Goal: Task Accomplishment & Management: Manage account settings

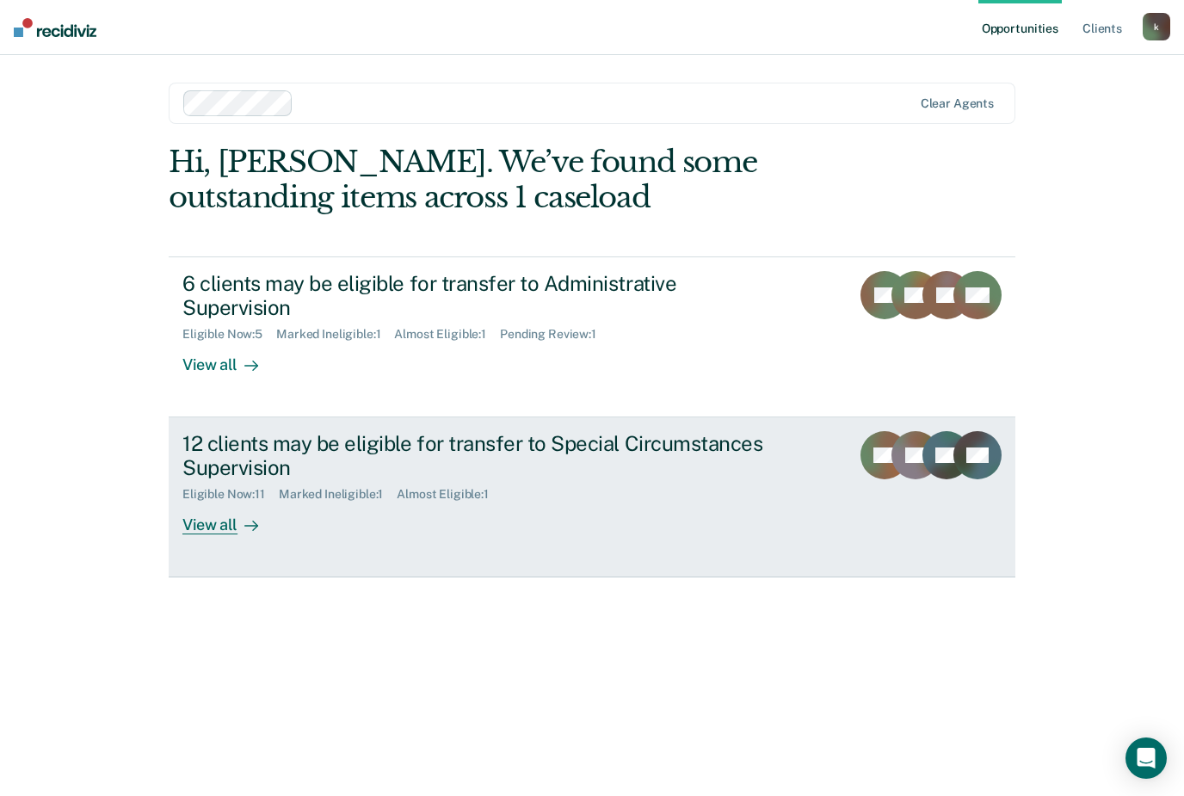
click at [216, 529] on link "12 clients may be eligible for transfer to Special Circumstances Supervision El…" at bounding box center [592, 497] width 847 height 160
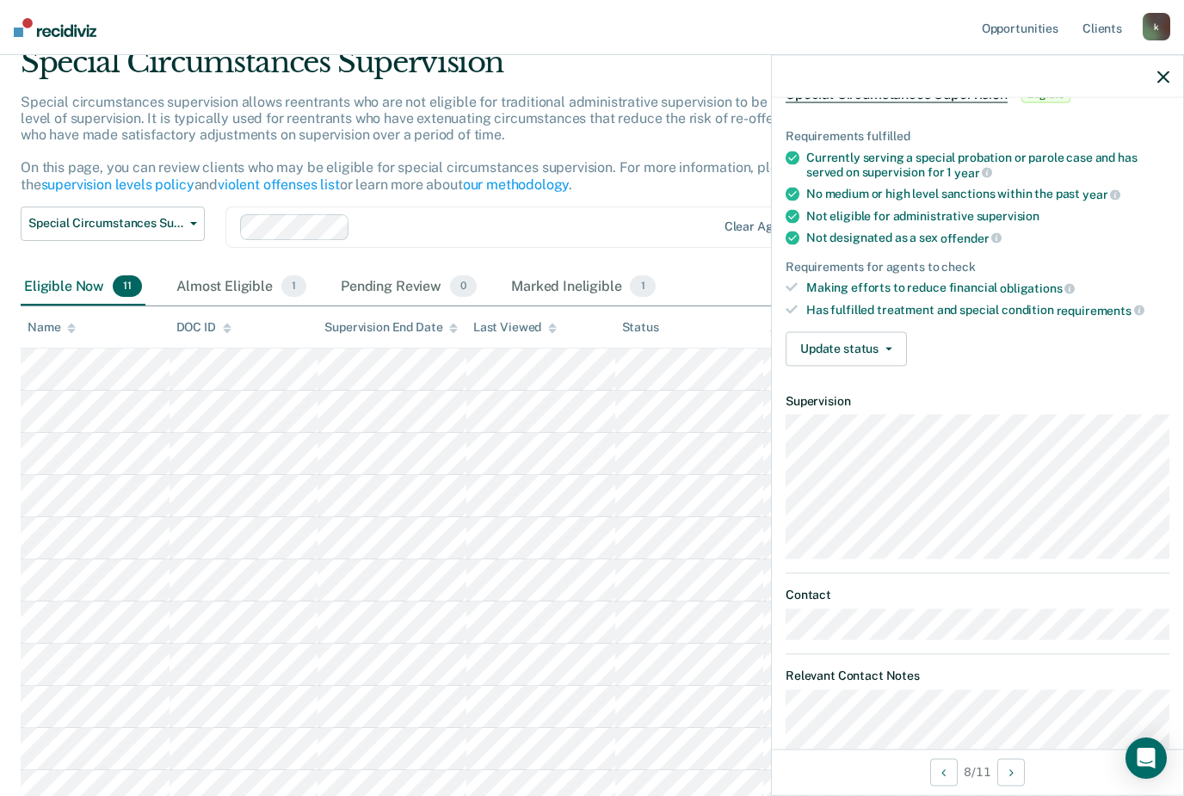
scroll to position [102, 0]
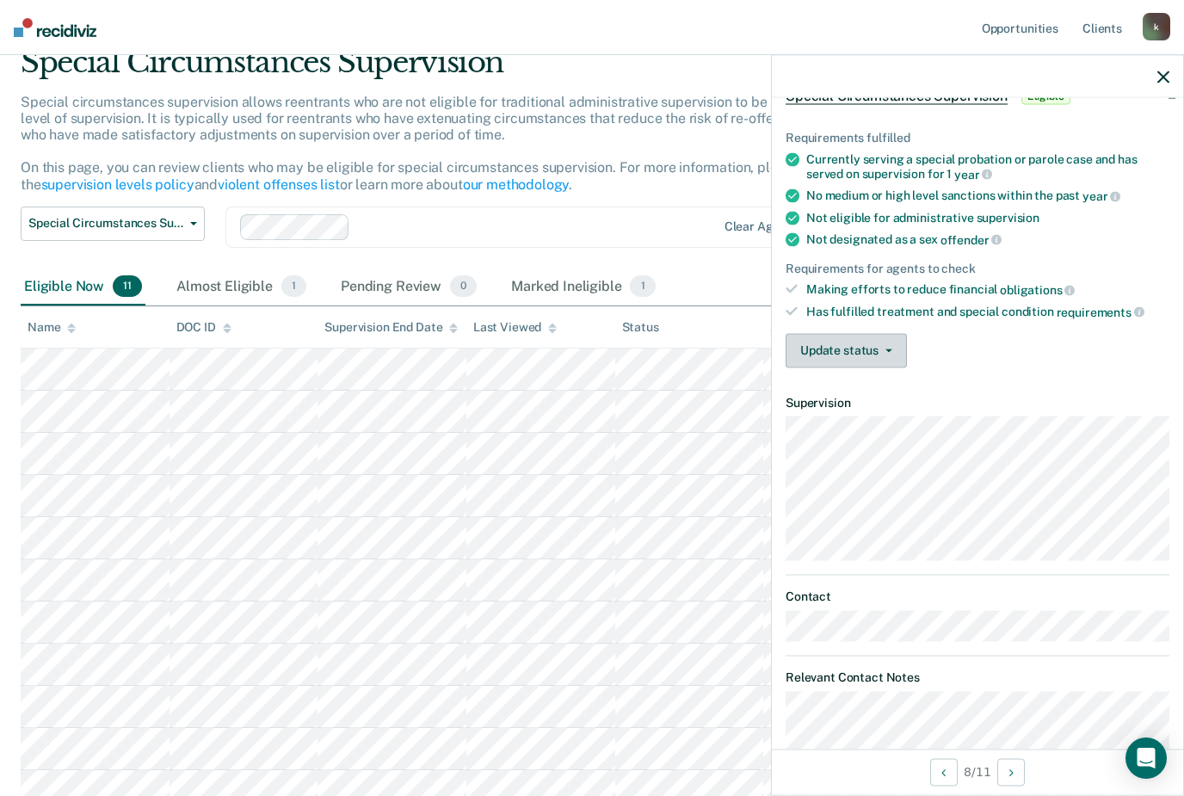
click at [886, 349] on icon "button" at bounding box center [889, 350] width 7 height 3
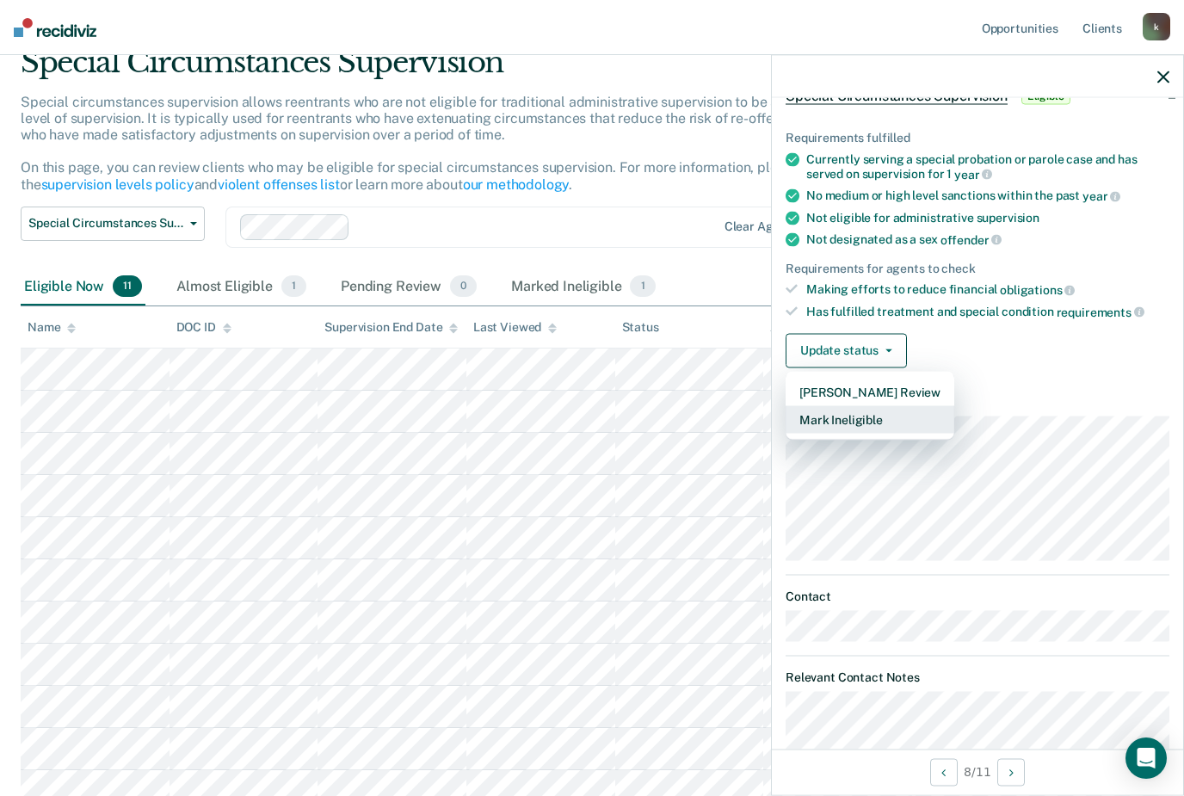
click at [884, 411] on button "Mark Ineligible" at bounding box center [870, 419] width 169 height 28
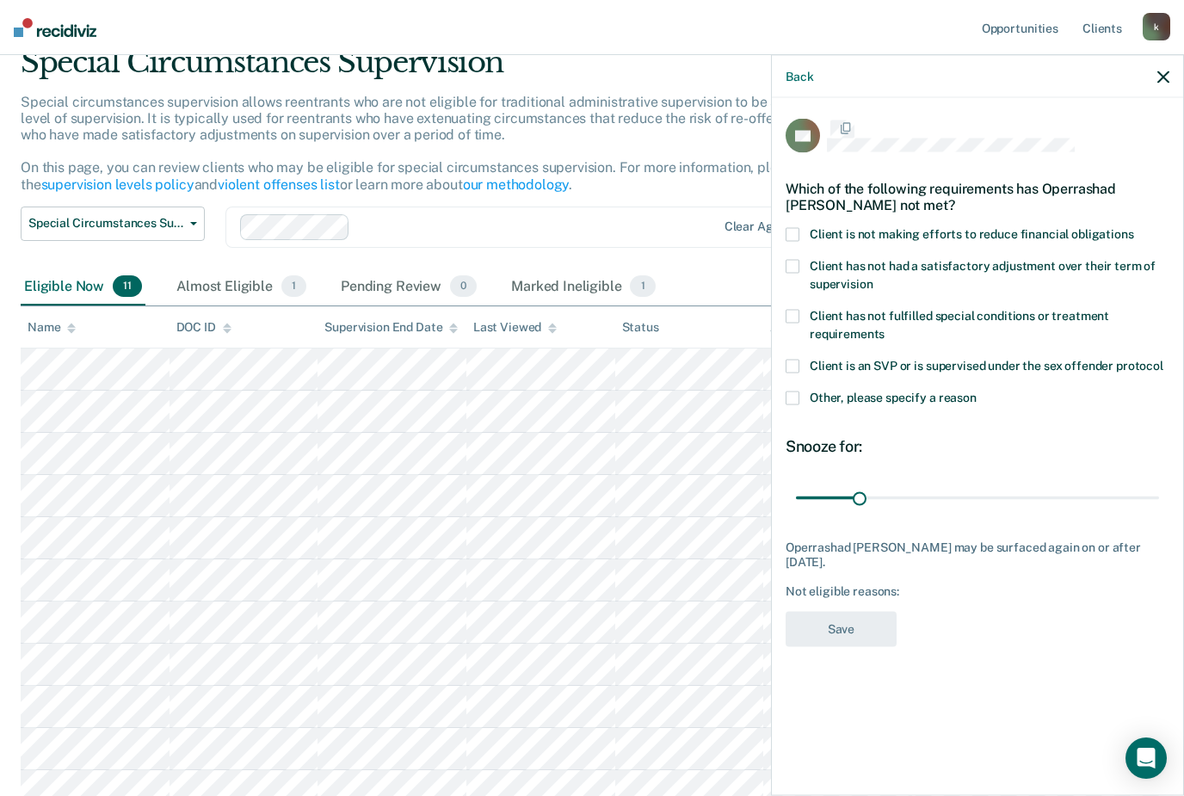
scroll to position [0, 0]
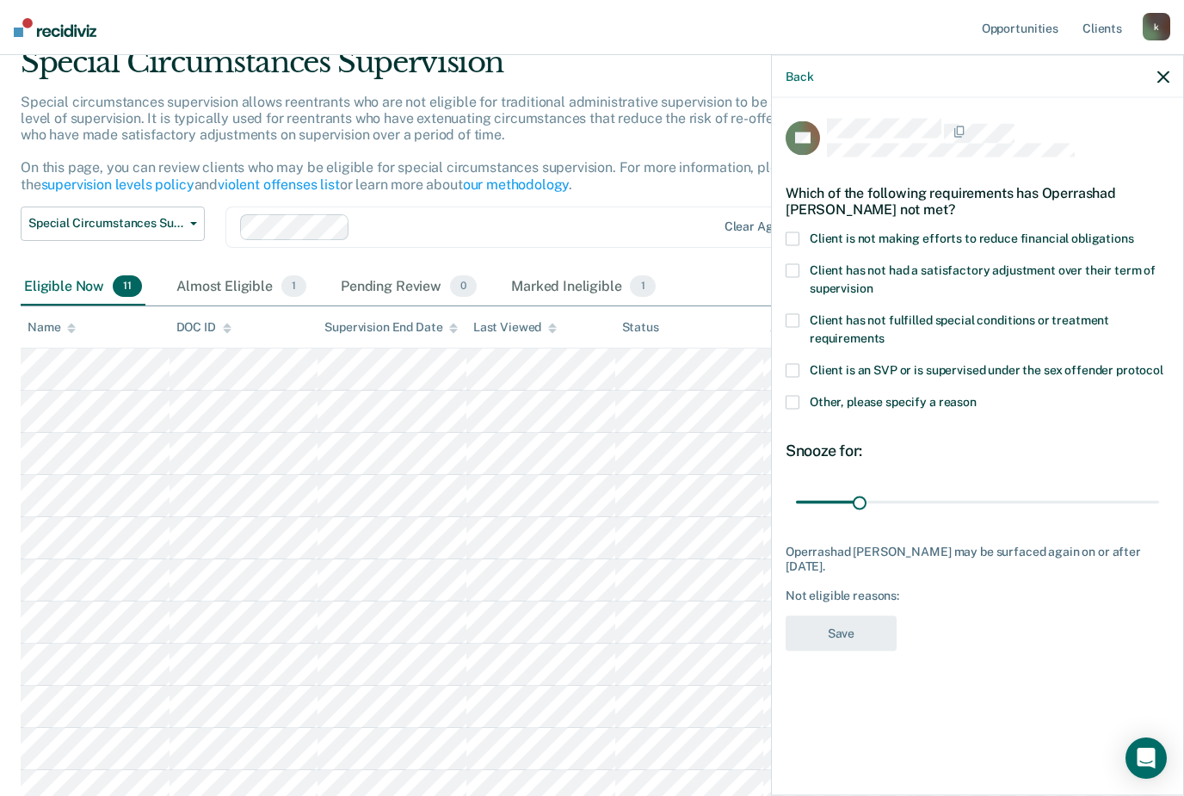
click at [796, 231] on span at bounding box center [793, 238] width 14 height 14
click at [1134, 231] on input "Client is not making efforts to reduce financial obligations" at bounding box center [1134, 231] width 0 height 0
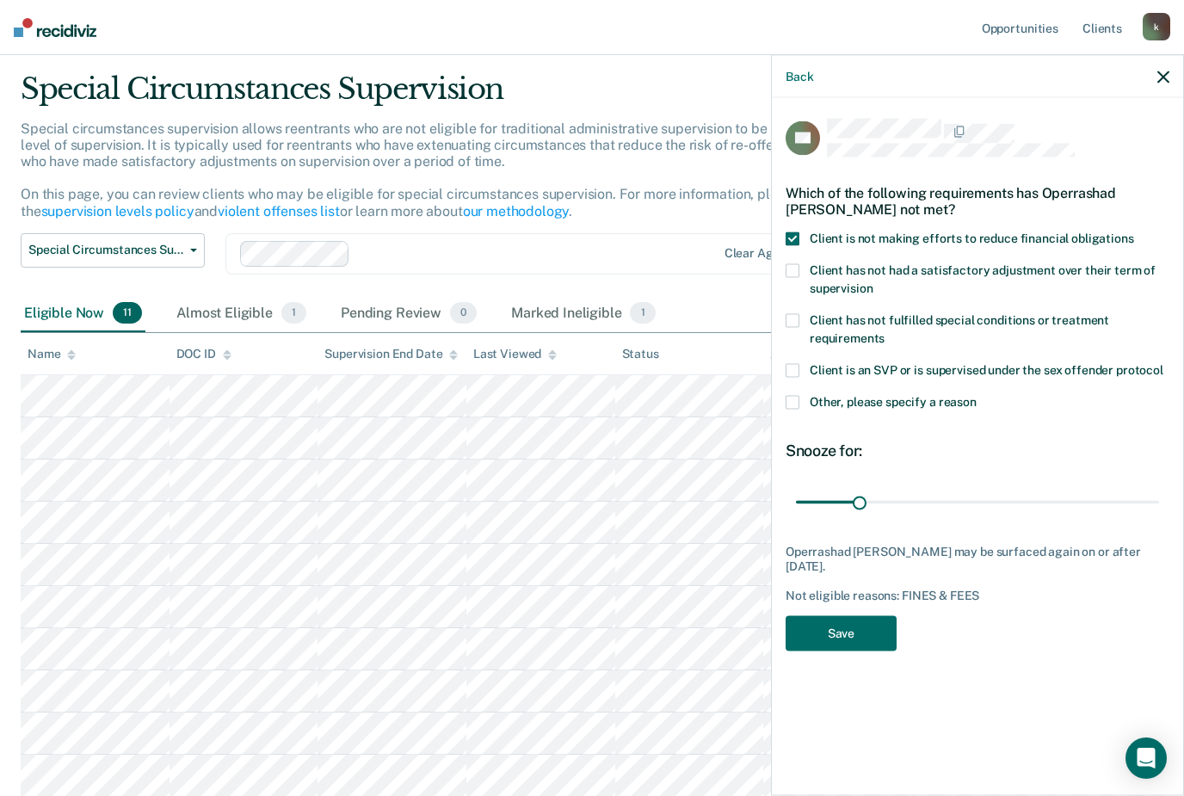
scroll to position [46, 0]
type input "90"
click at [867, 633] on button "Save" at bounding box center [841, 633] width 111 height 35
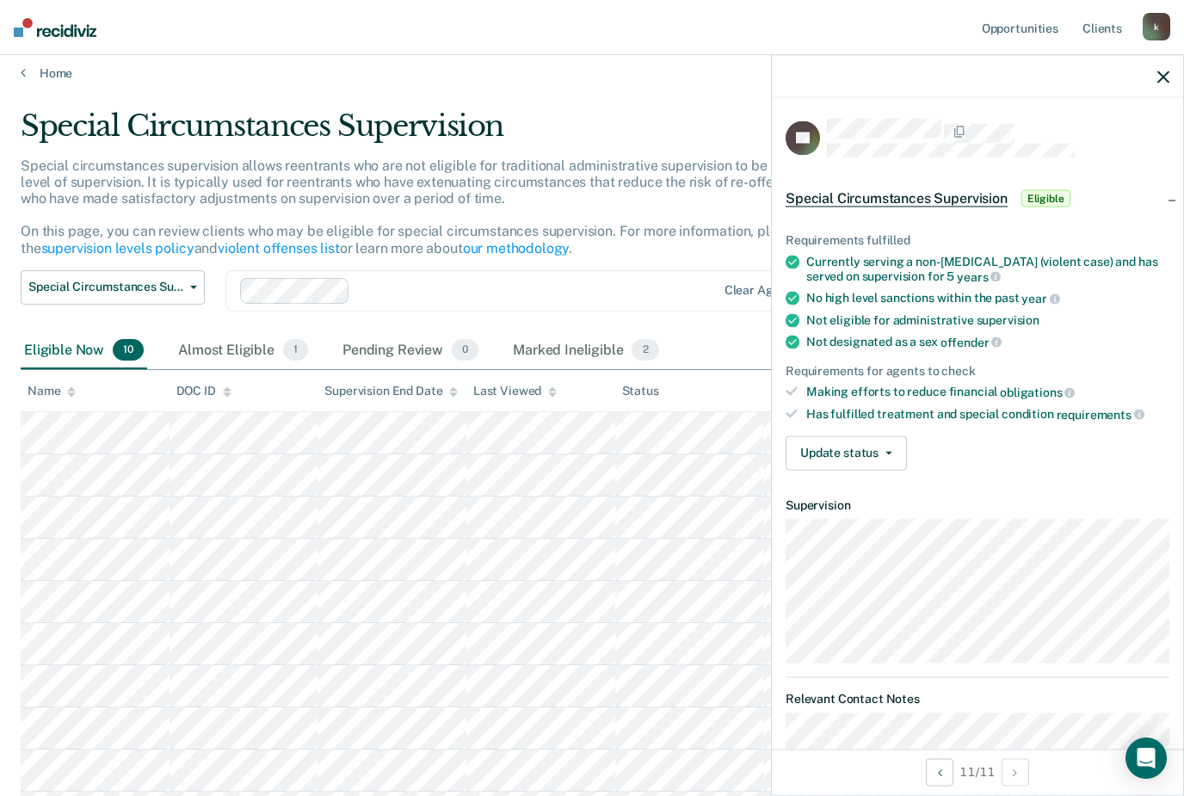
scroll to position [9, 0]
click at [697, 203] on div "Special circumstances supervision allows reentrants who are not eligible for tr…" at bounding box center [465, 214] width 888 height 113
click at [1166, 71] on icon "button" at bounding box center [1163, 77] width 12 height 12
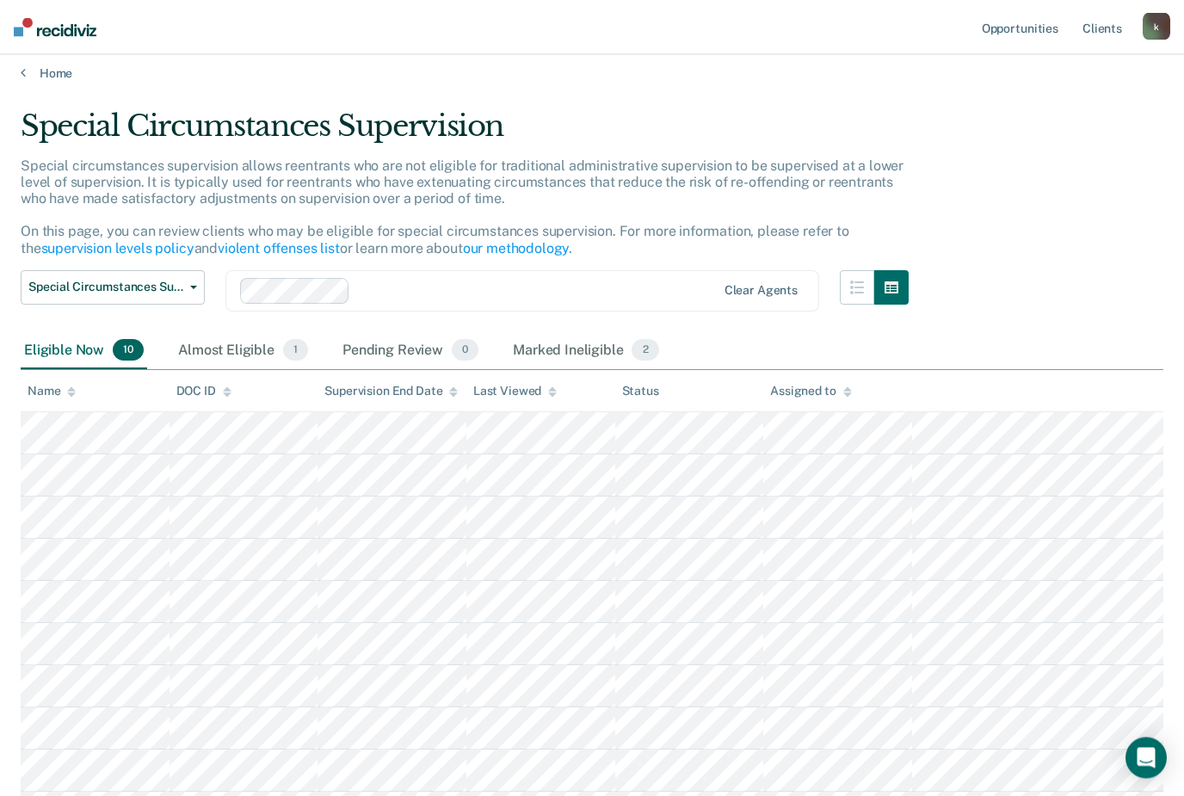
scroll to position [10, 0]
click at [131, 244] on link "supervision levels policy" at bounding box center [117, 248] width 153 height 16
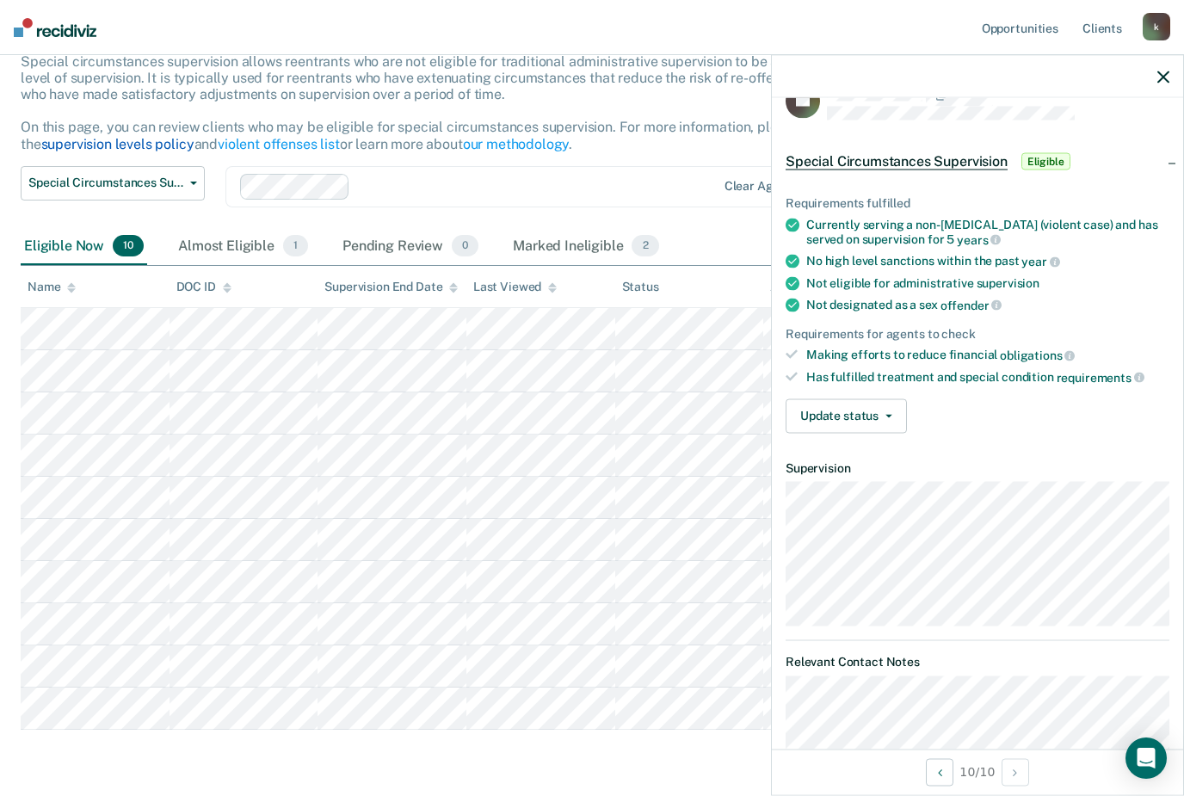
scroll to position [36, 0]
click at [879, 411] on button "Update status" at bounding box center [846, 416] width 121 height 34
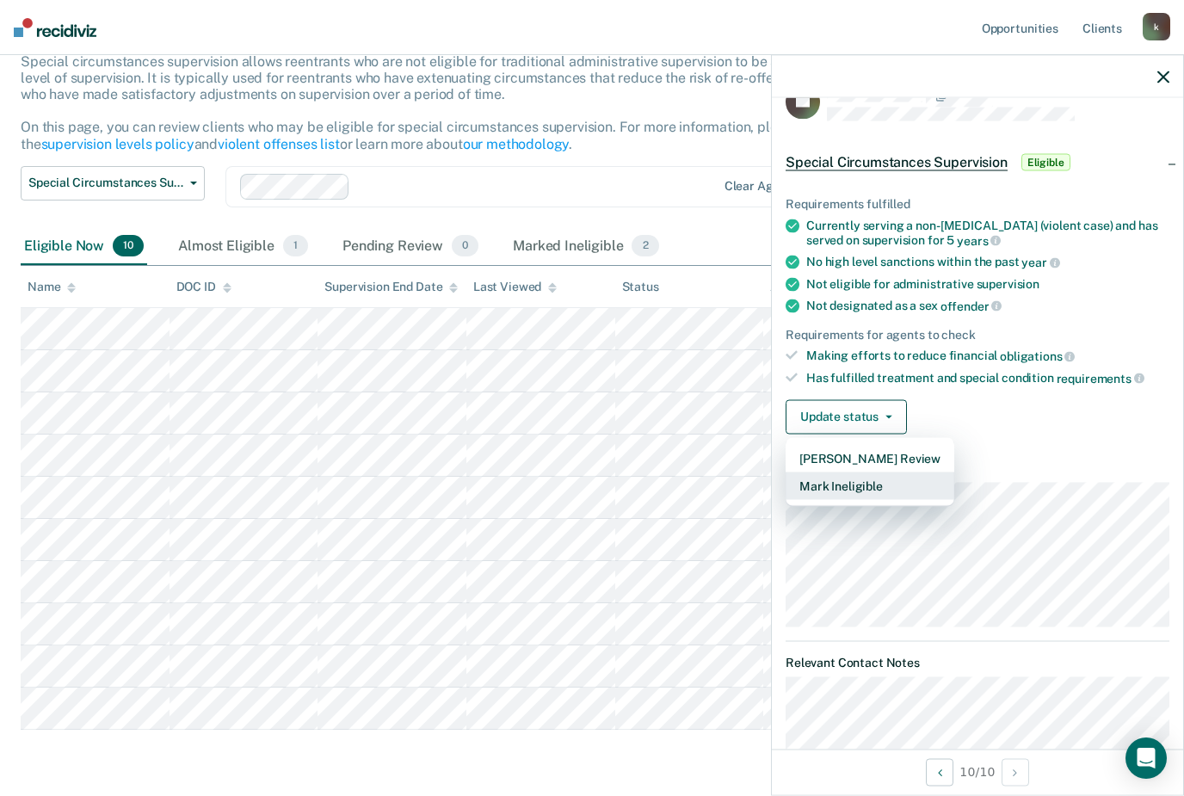
click at [877, 489] on button "Mark Ineligible" at bounding box center [870, 486] width 169 height 28
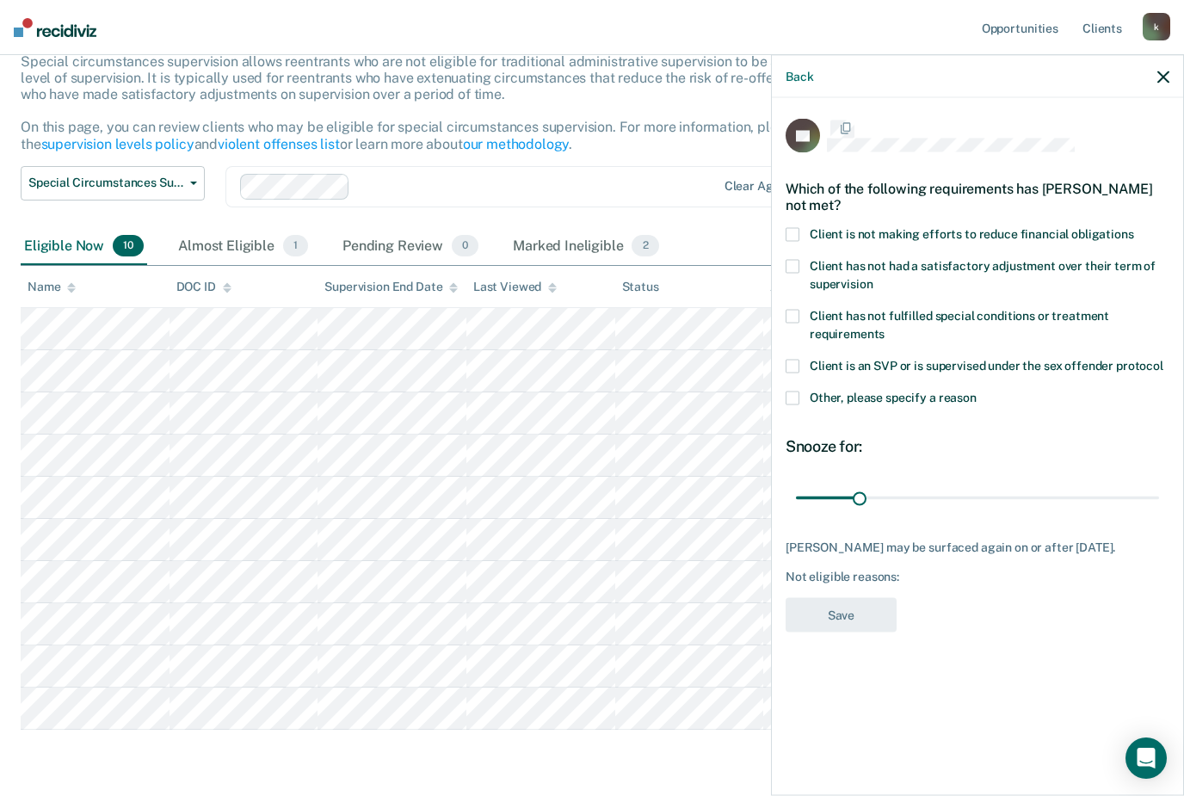
scroll to position [0, 0]
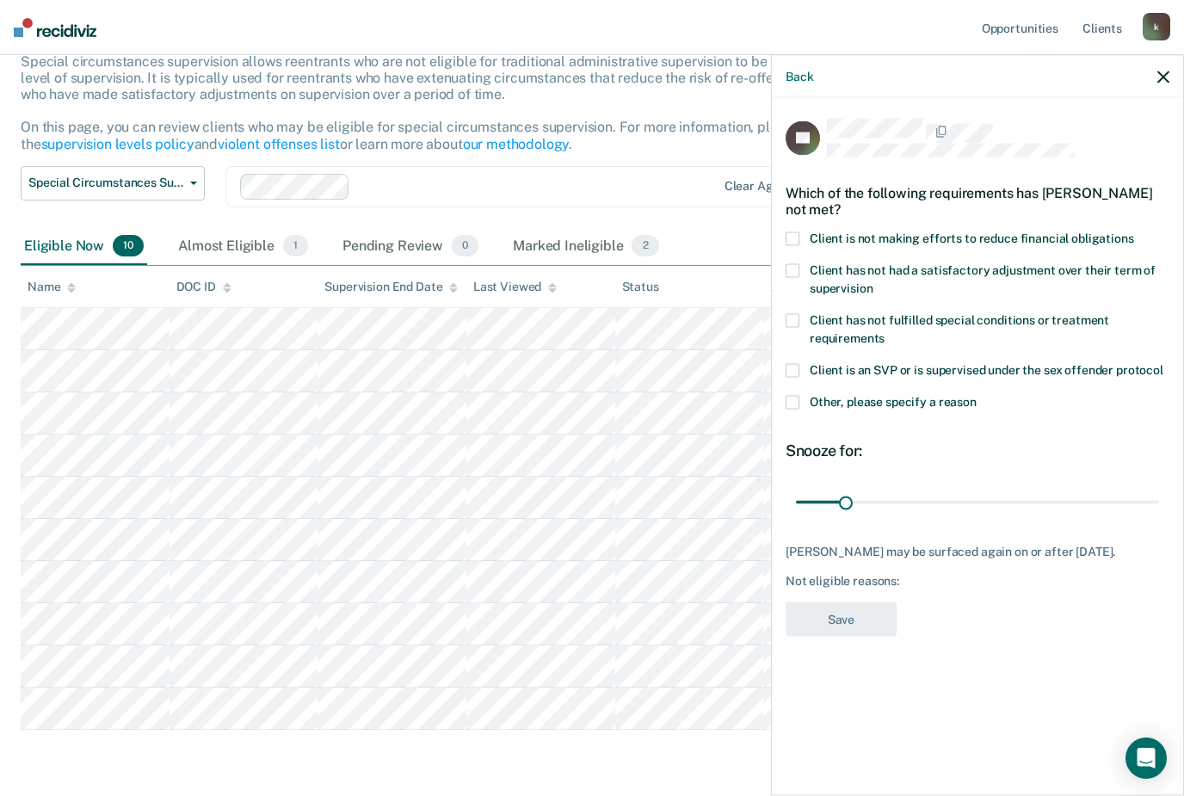
type input "23"
click at [798, 403] on span at bounding box center [793, 402] width 14 height 14
click at [977, 395] on input "Other, please specify a reason" at bounding box center [977, 395] width 0 height 0
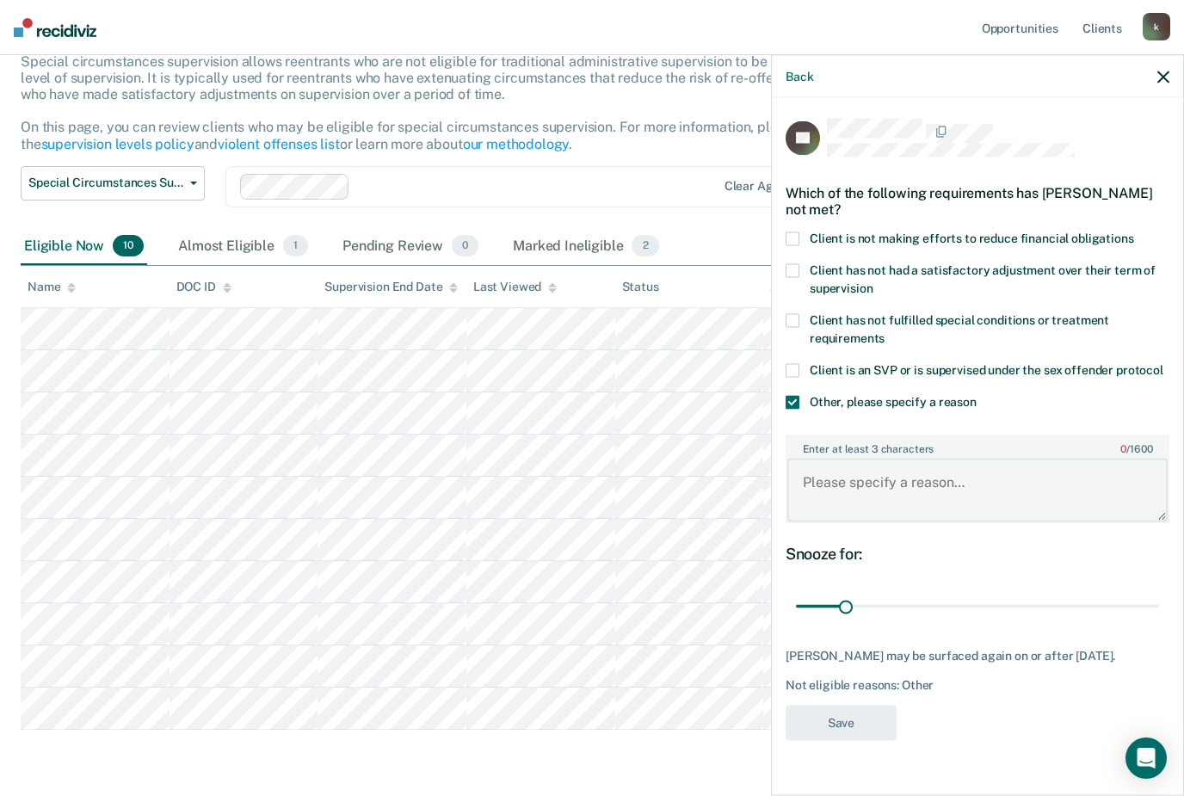
click at [909, 483] on textarea "Enter at least 3 characters 0 / 1600" at bounding box center [977, 491] width 380 height 64
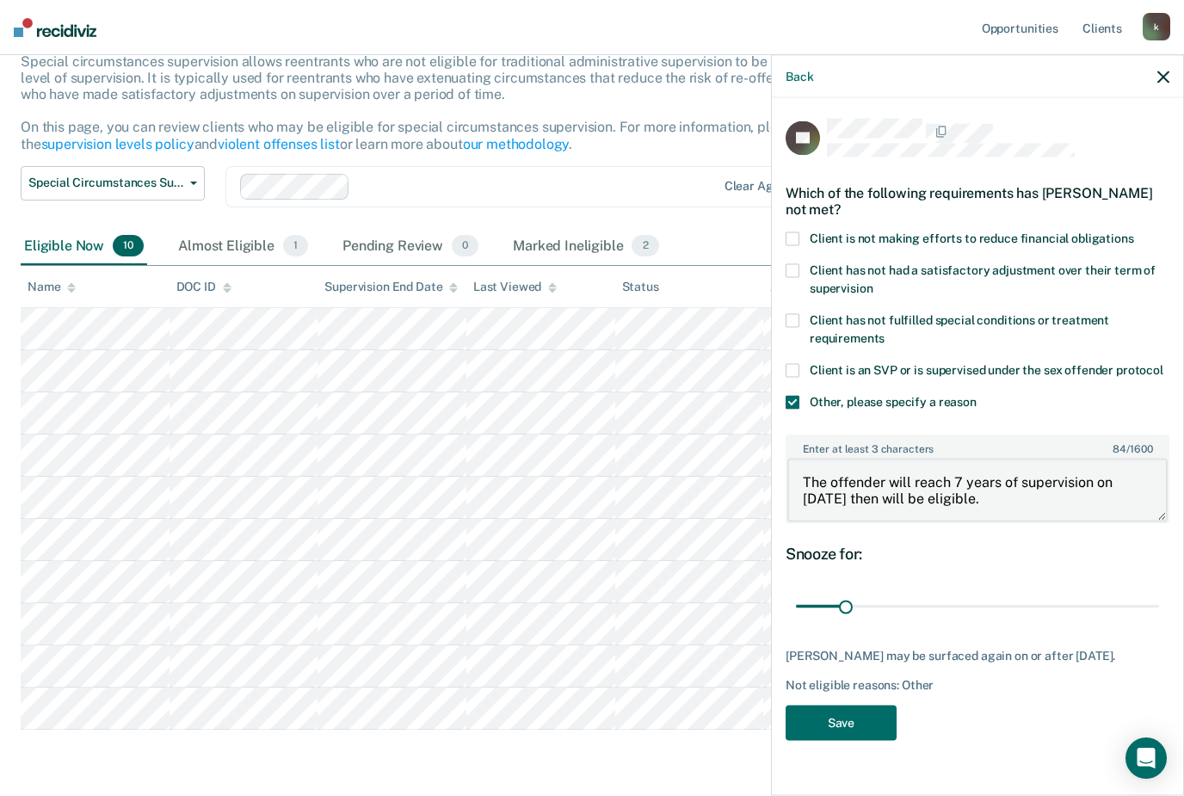
type textarea "The offender will reach 7 years of supervision on [DATE] then will be eligible."
click at [816, 471] on textarea "The offender will reach 7 years of supervision on [DATE] then will be eligible." at bounding box center [977, 491] width 380 height 64
click at [815, 471] on textarea "The offender will reach 7 years of supervision on [DATE] then will be eligible." at bounding box center [977, 491] width 380 height 64
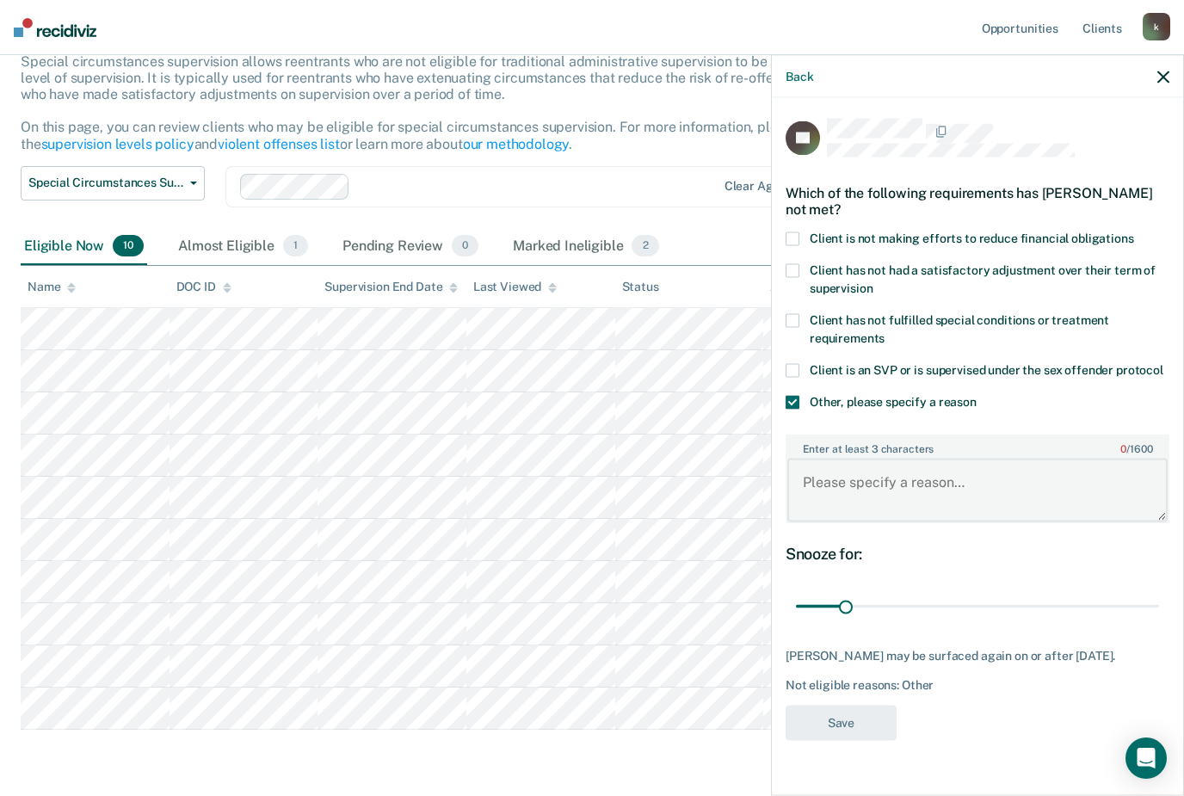
click at [867, 484] on textarea "Enter at least 3 characters 0 / 1600" at bounding box center [977, 491] width 380 height 64
paste textarea "The offender will reach 7 years of supervision on [DATE] then will be eligible."
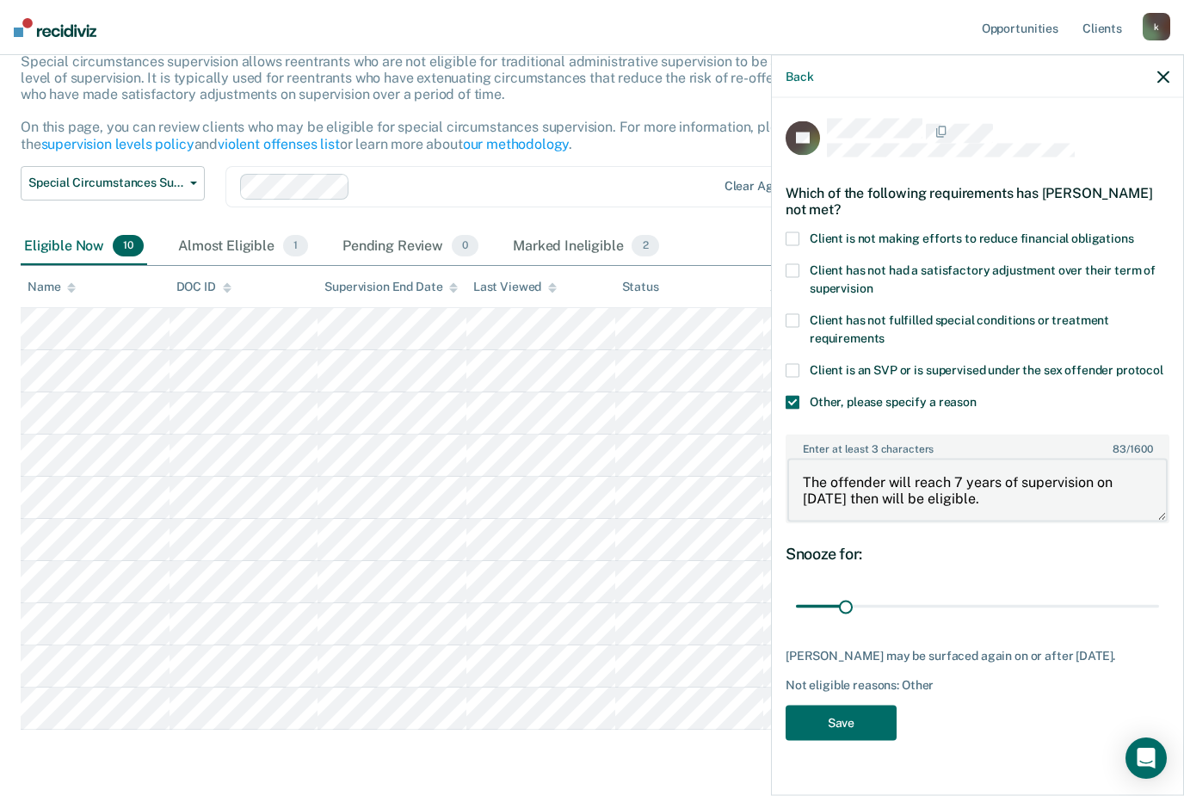
click at [809, 472] on textarea "The offender will reach 7 years of supervision on [DATE] then will be eligible." at bounding box center [977, 491] width 380 height 64
type textarea "The offender will reach 7 years of supervision on [DATE] then will be eligible."
click at [967, 730] on div "JG Which of the following requirements has [PERSON_NAME] not met? Client is not…" at bounding box center [978, 435] width 384 height 633
click at [868, 708] on button "Save" at bounding box center [841, 723] width 111 height 35
